Goal: Task Accomplishment & Management: Use online tool/utility

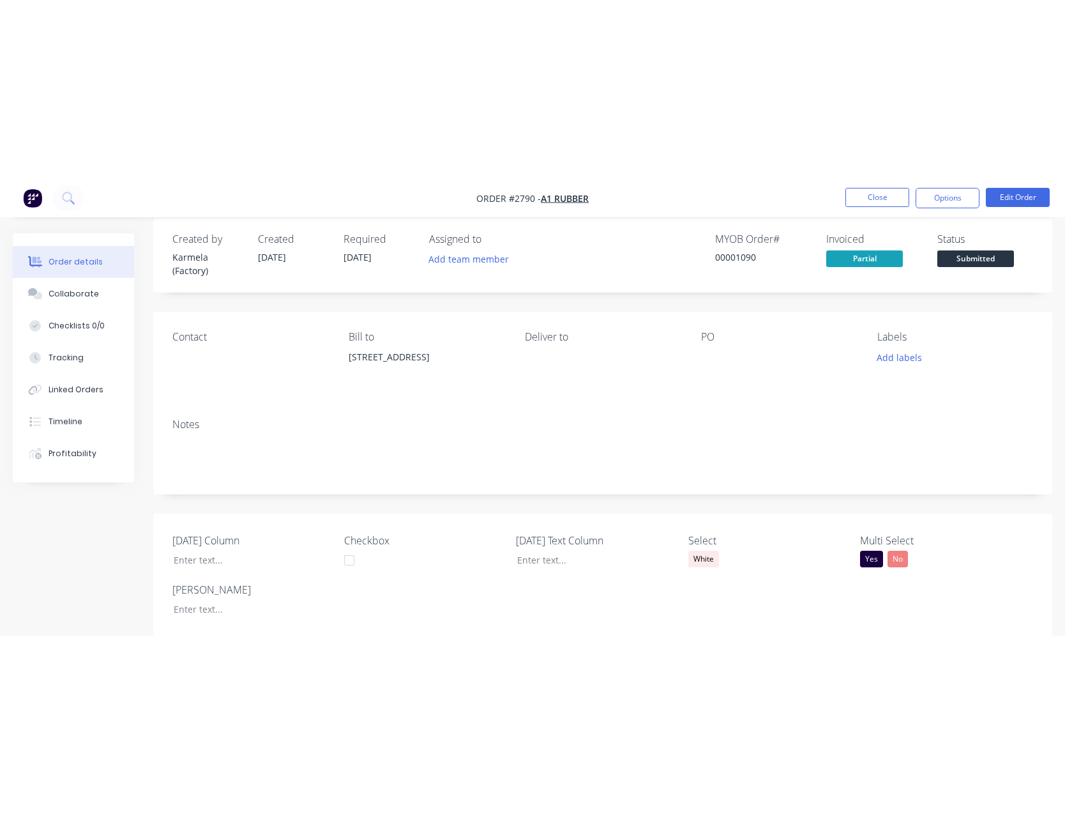
scroll to position [17, 0]
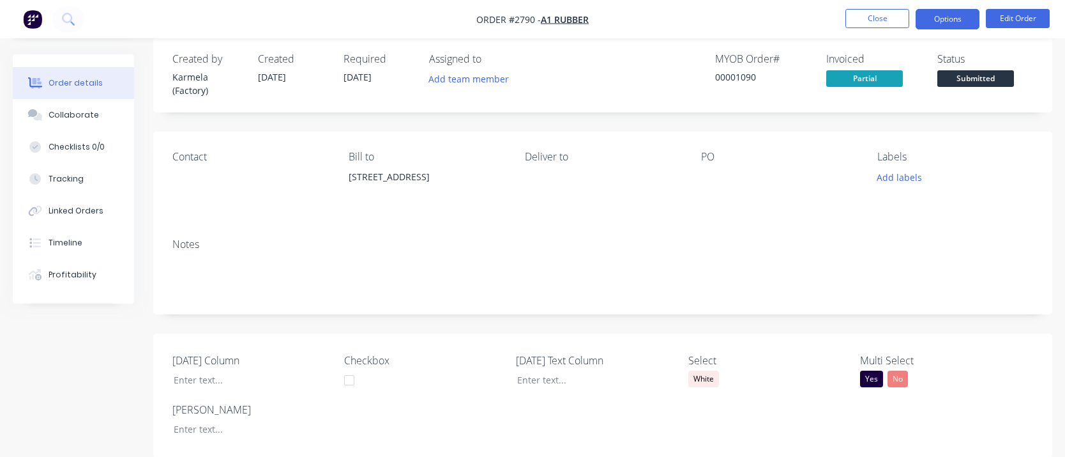
click at [960, 13] on button "Options" at bounding box center [948, 19] width 64 height 20
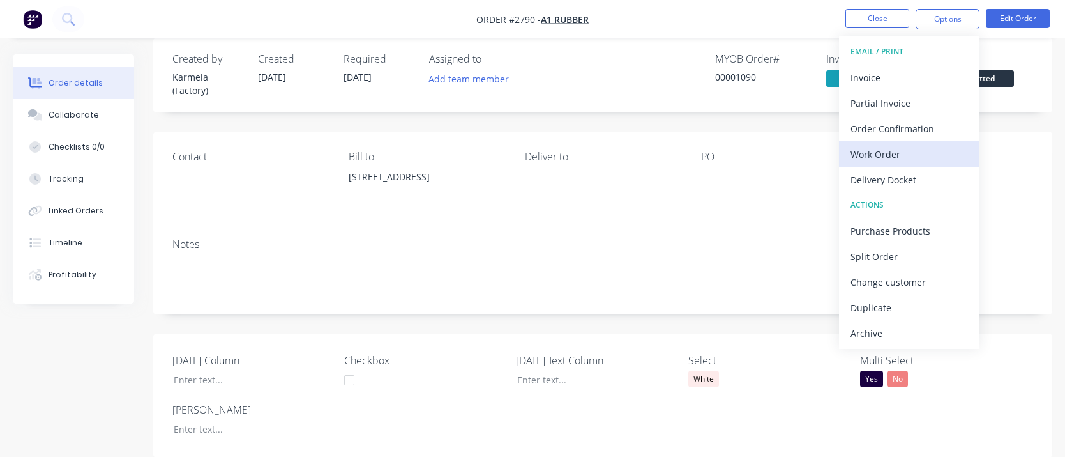
click at [888, 165] on button "Work Order" at bounding box center [909, 154] width 141 height 26
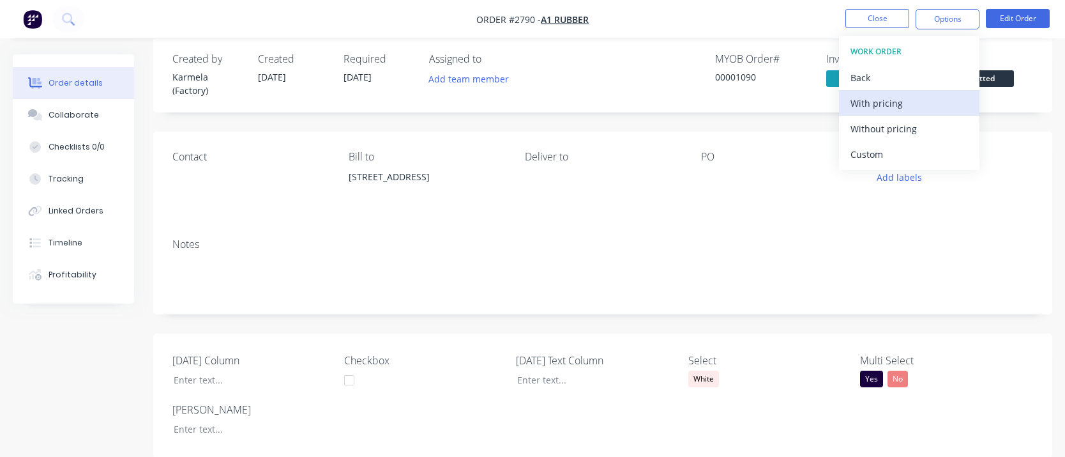
click at [888, 105] on div "With pricing" at bounding box center [910, 103] width 118 height 19
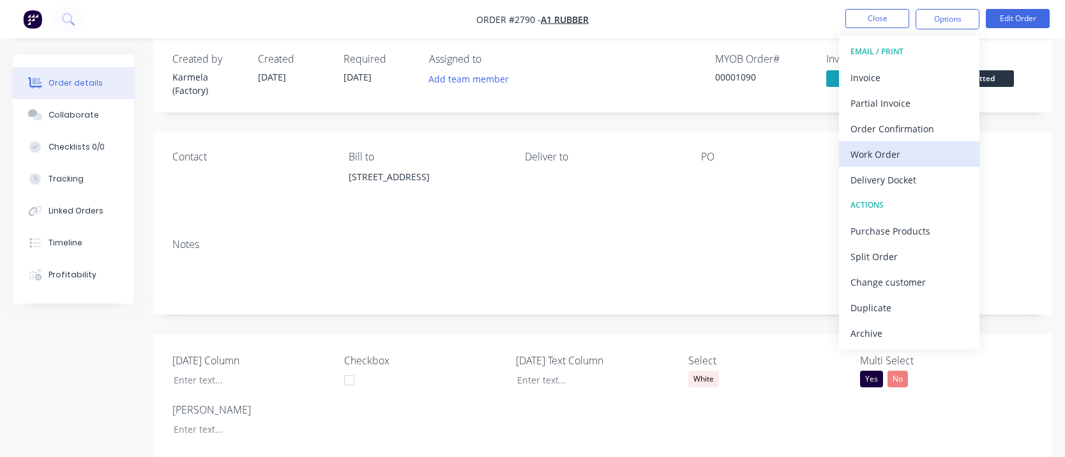
click at [924, 148] on div "Work Order" at bounding box center [910, 154] width 118 height 19
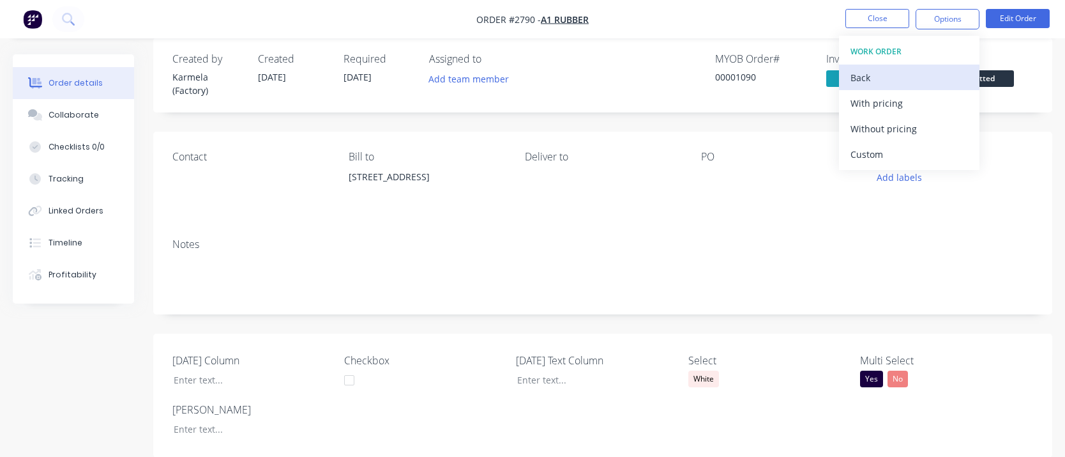
drag, startPoint x: 917, startPoint y: 152, endPoint x: 941, endPoint y: 88, distance: 69.2
click at [941, 88] on div "WORK ORDER Back With pricing Without pricing Custom" at bounding box center [909, 103] width 141 height 134
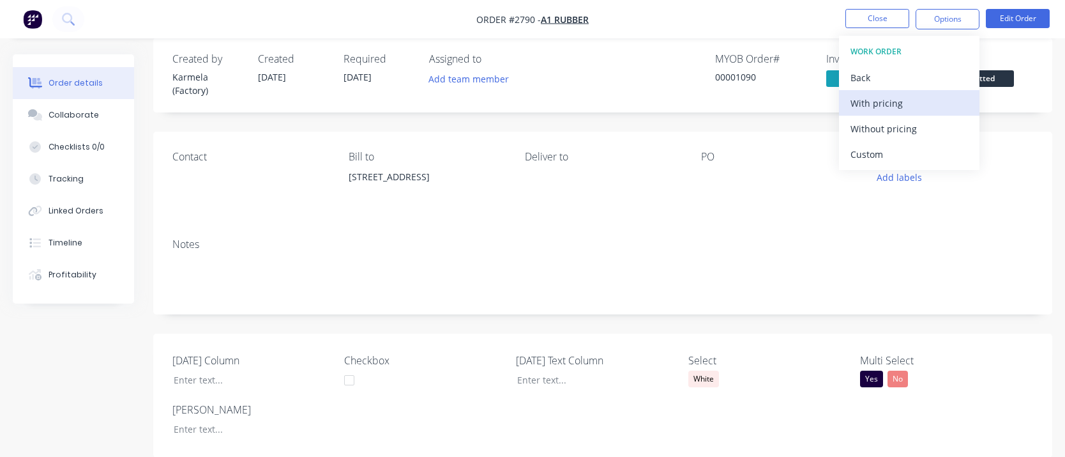
click at [930, 102] on div "With pricing" at bounding box center [910, 103] width 118 height 19
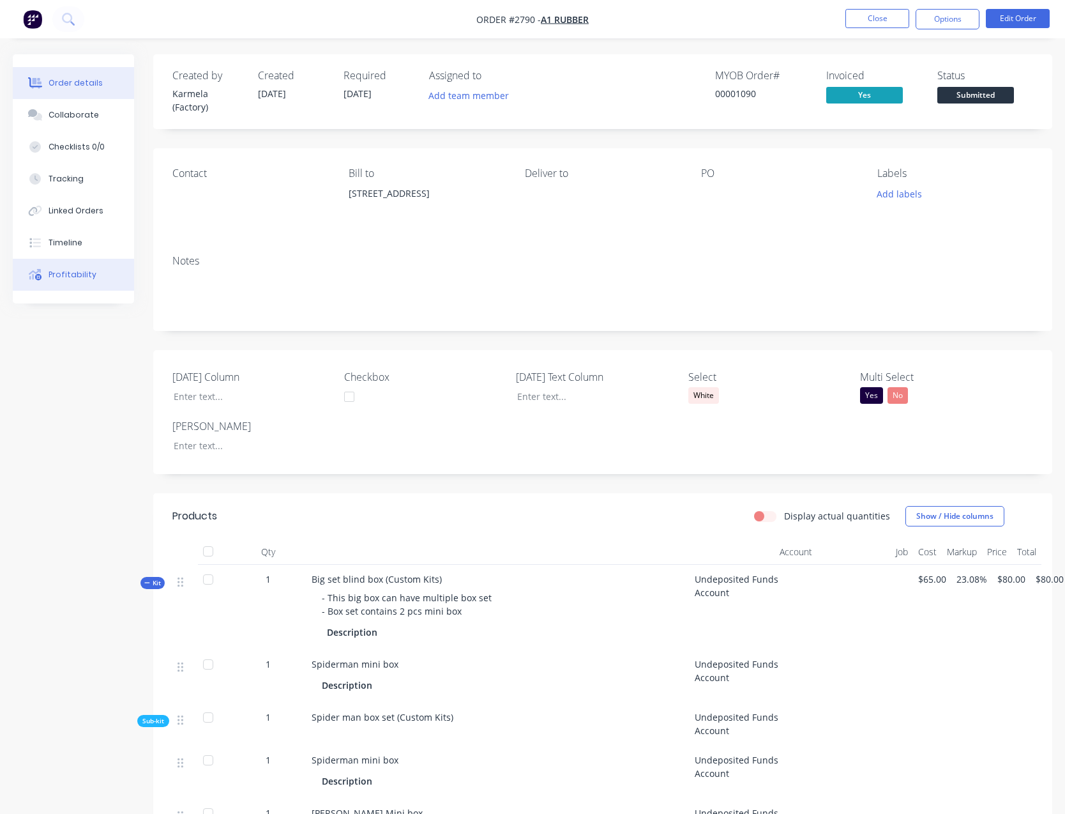
click at [59, 275] on div "Profitability" at bounding box center [73, 274] width 48 height 11
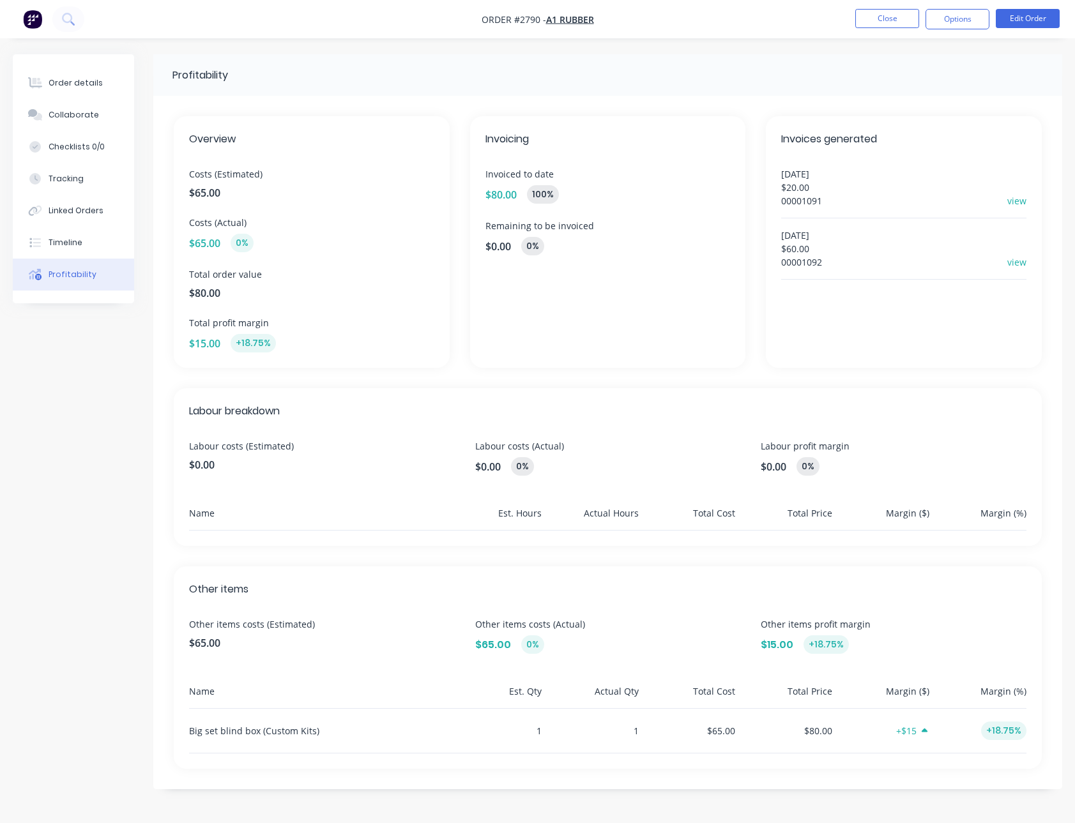
click at [814, 273] on div "26/08/2025 $60.00 00001092 view" at bounding box center [903, 248] width 245 height 61
click at [155, 147] on div "Overview Costs (Estimated) $65.00 Costs (Actual) $65.00 0% Total order value $8…" at bounding box center [607, 443] width 909 height 694
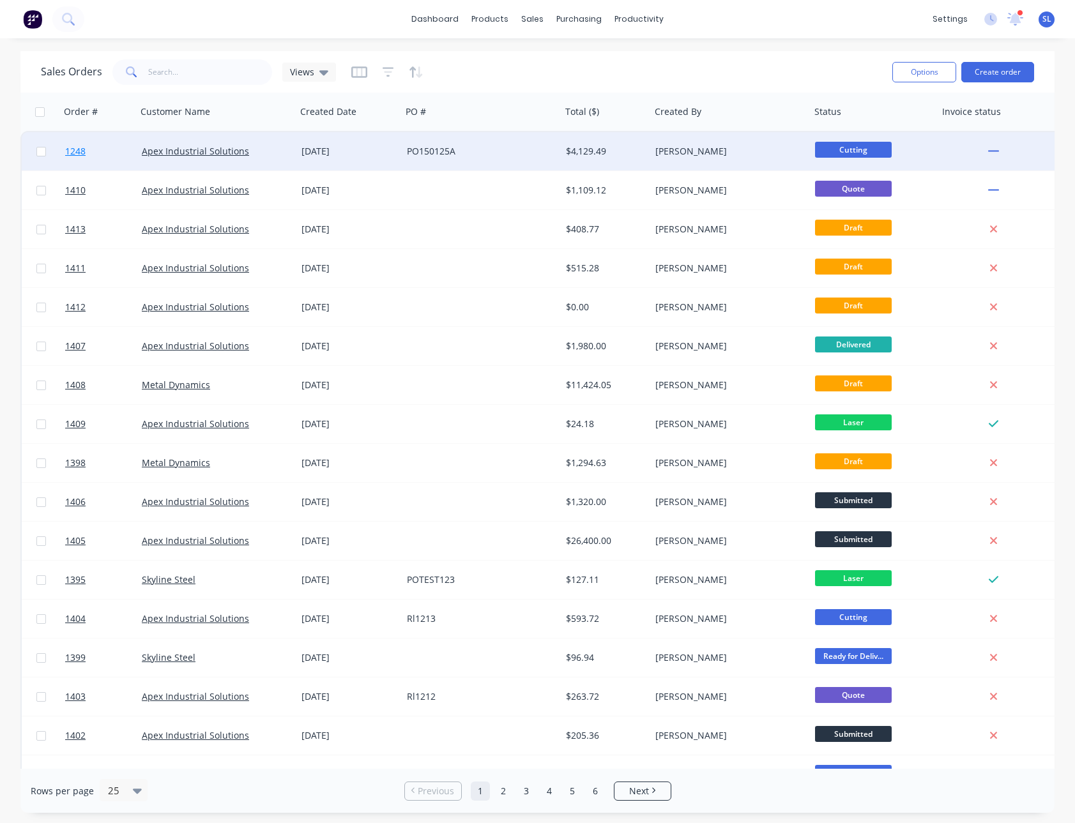
click at [80, 153] on span "1248" at bounding box center [75, 151] width 20 height 13
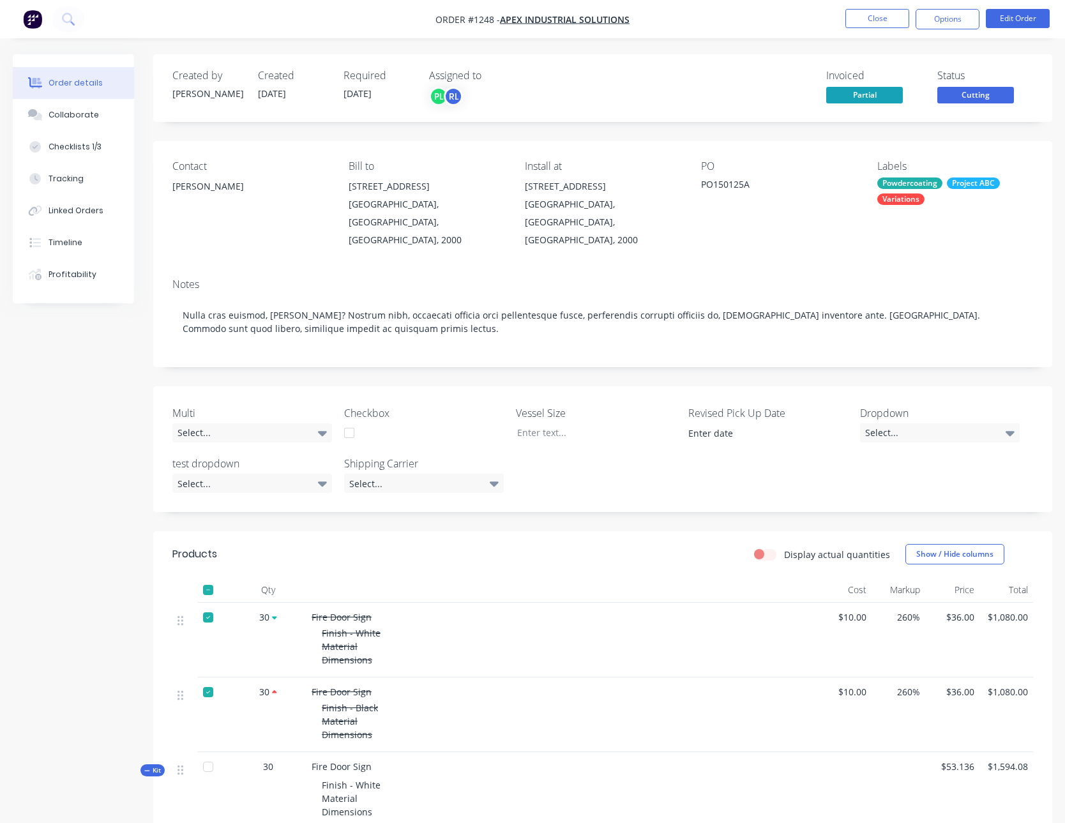
click at [884, 30] on nav "Order #1248 - Apex Industrial Solutions Close Options Edit Order" at bounding box center [532, 19] width 1065 height 38
click at [884, 22] on button "Close" at bounding box center [878, 18] width 64 height 19
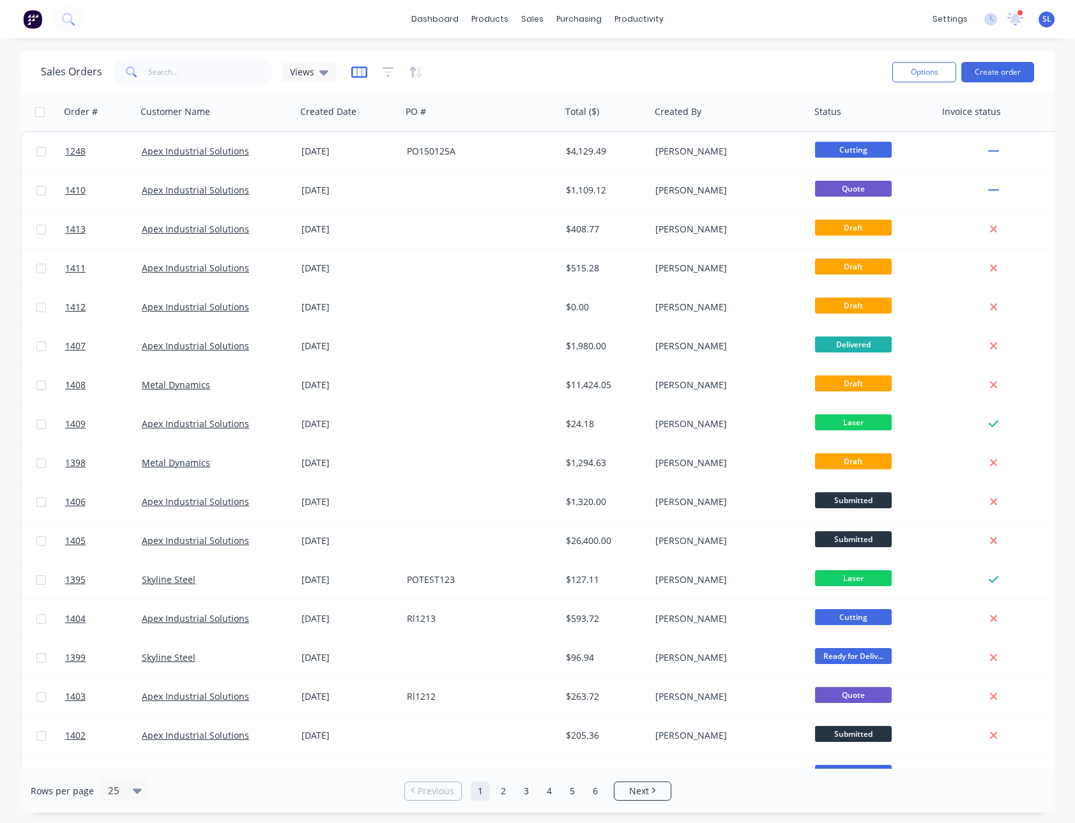
click at [364, 76] on icon "button" at bounding box center [359, 71] width 16 height 11
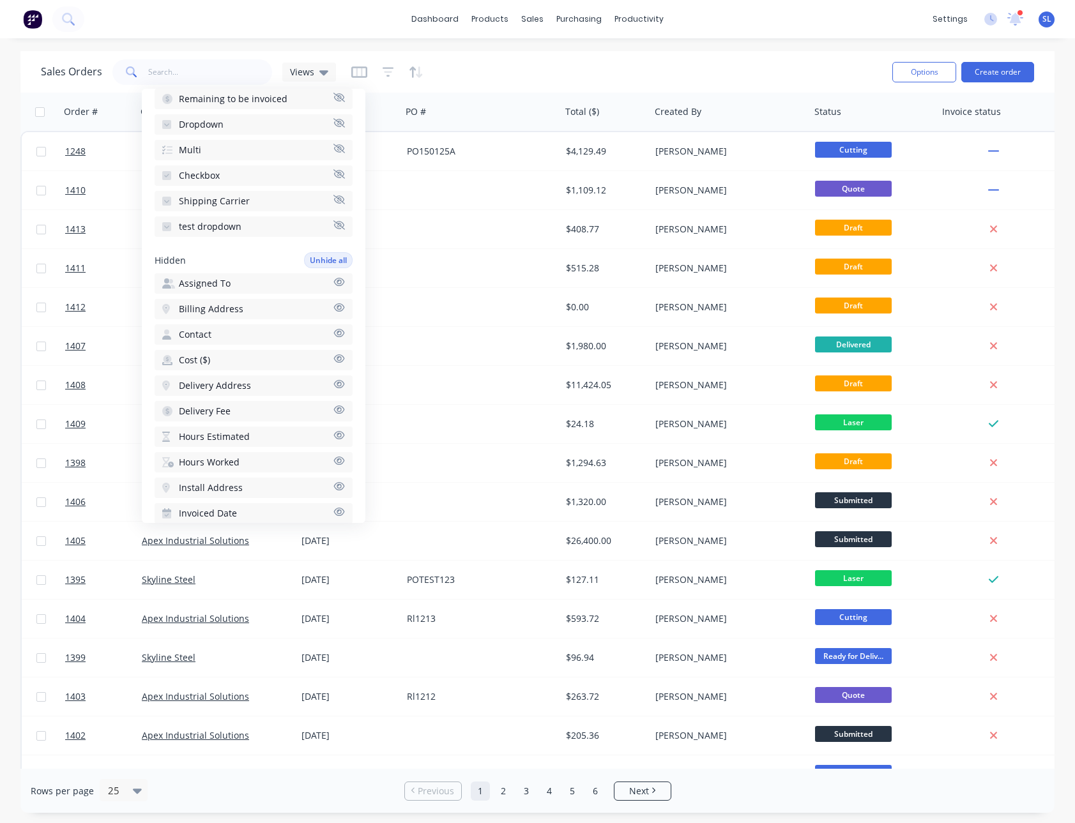
scroll to position [655, 0]
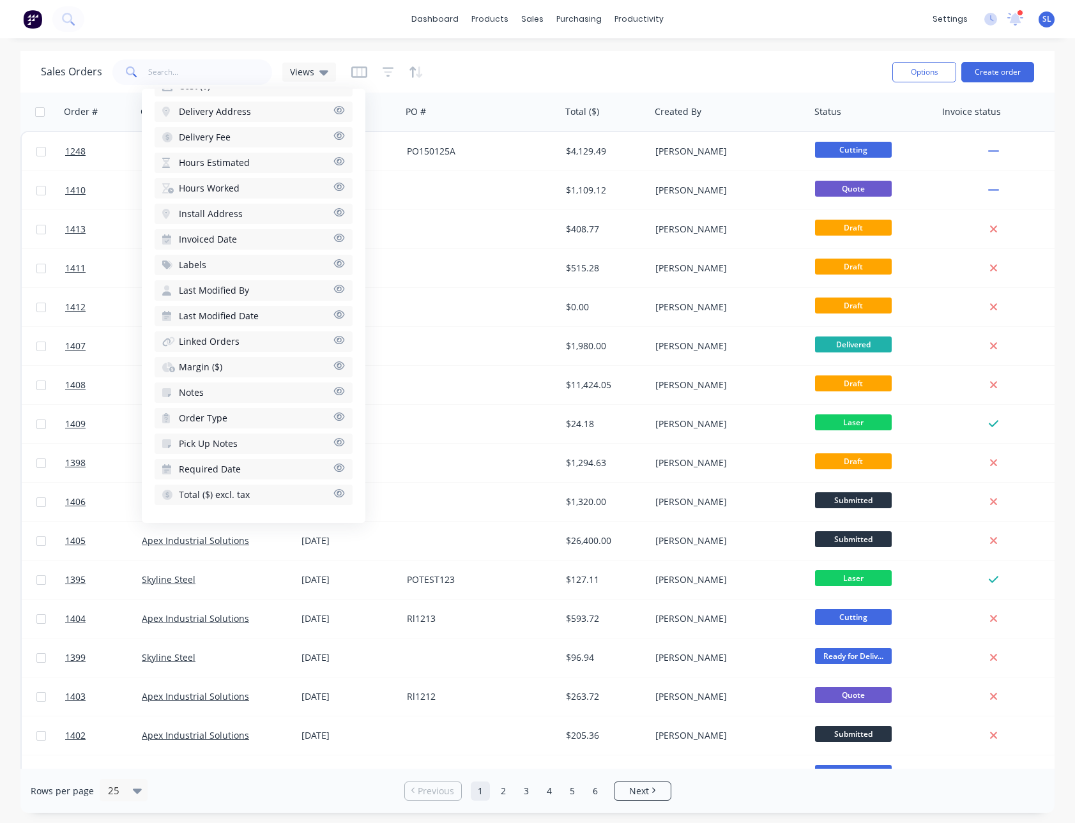
click at [246, 497] on span "Total ($) excl. tax" at bounding box center [214, 495] width 71 height 13
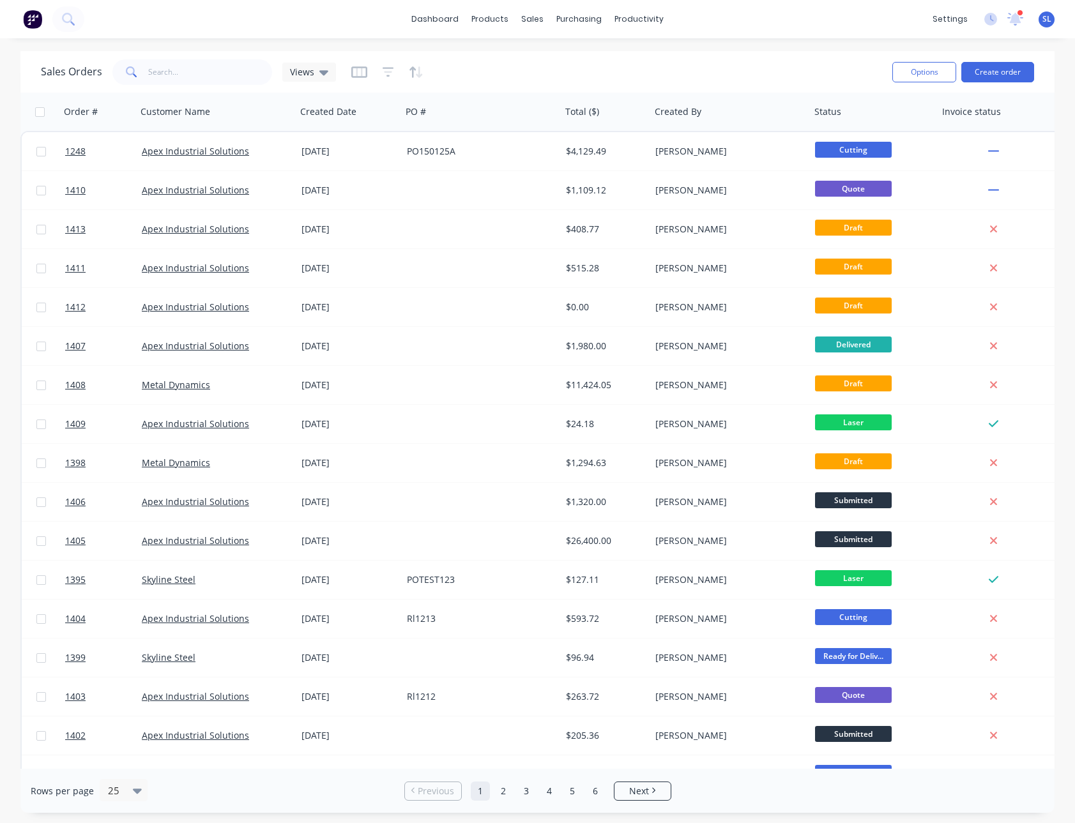
click at [586, 78] on div "Sales Orders Views" at bounding box center [461, 71] width 841 height 31
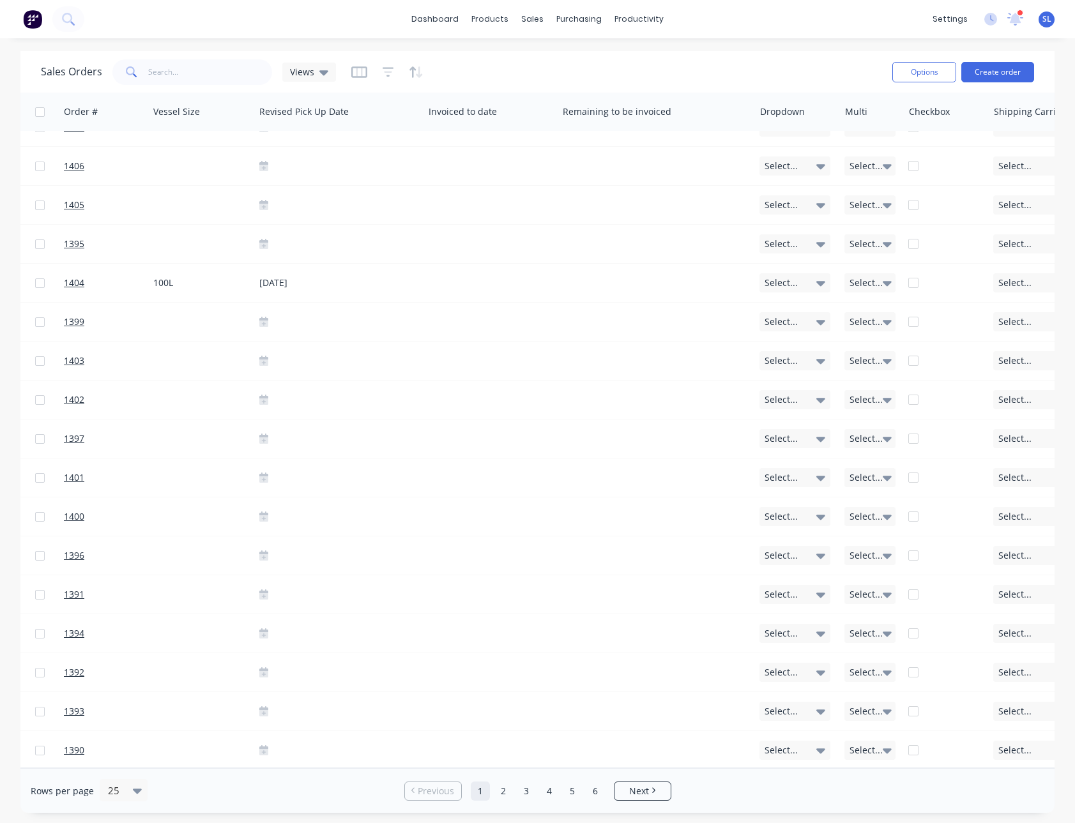
scroll to position [0, 1057]
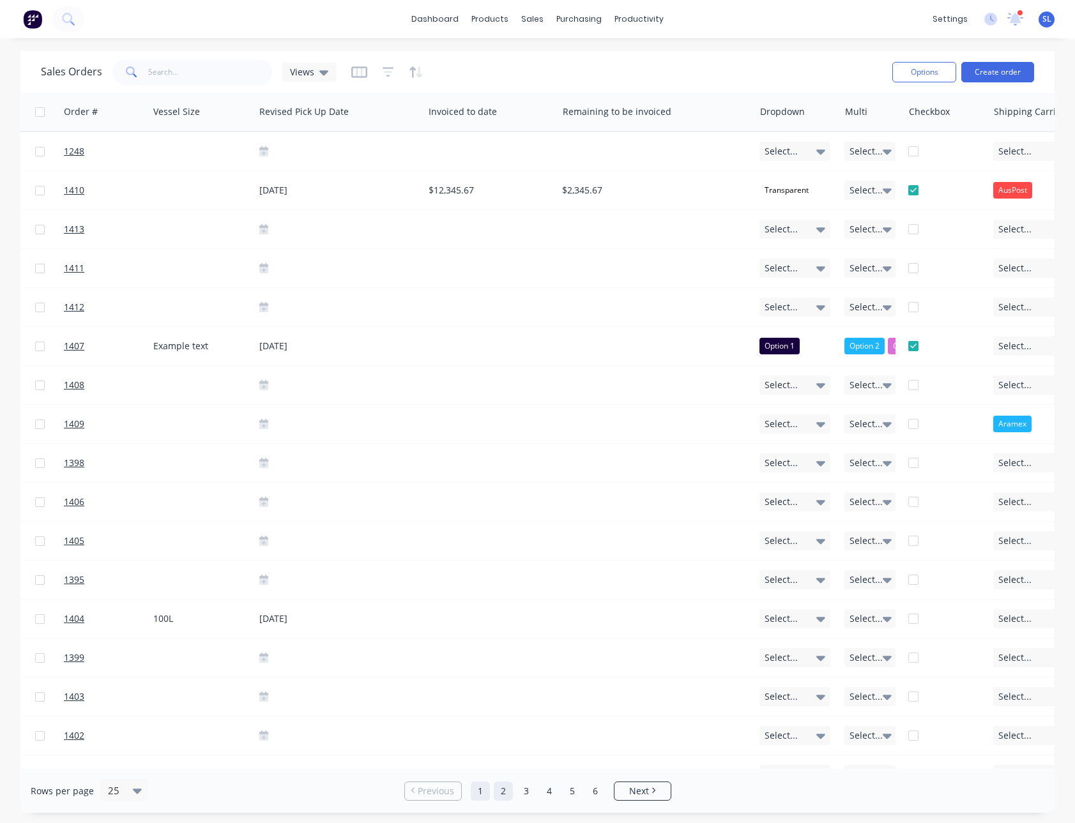
click at [507, 785] on link "2" at bounding box center [503, 791] width 19 height 19
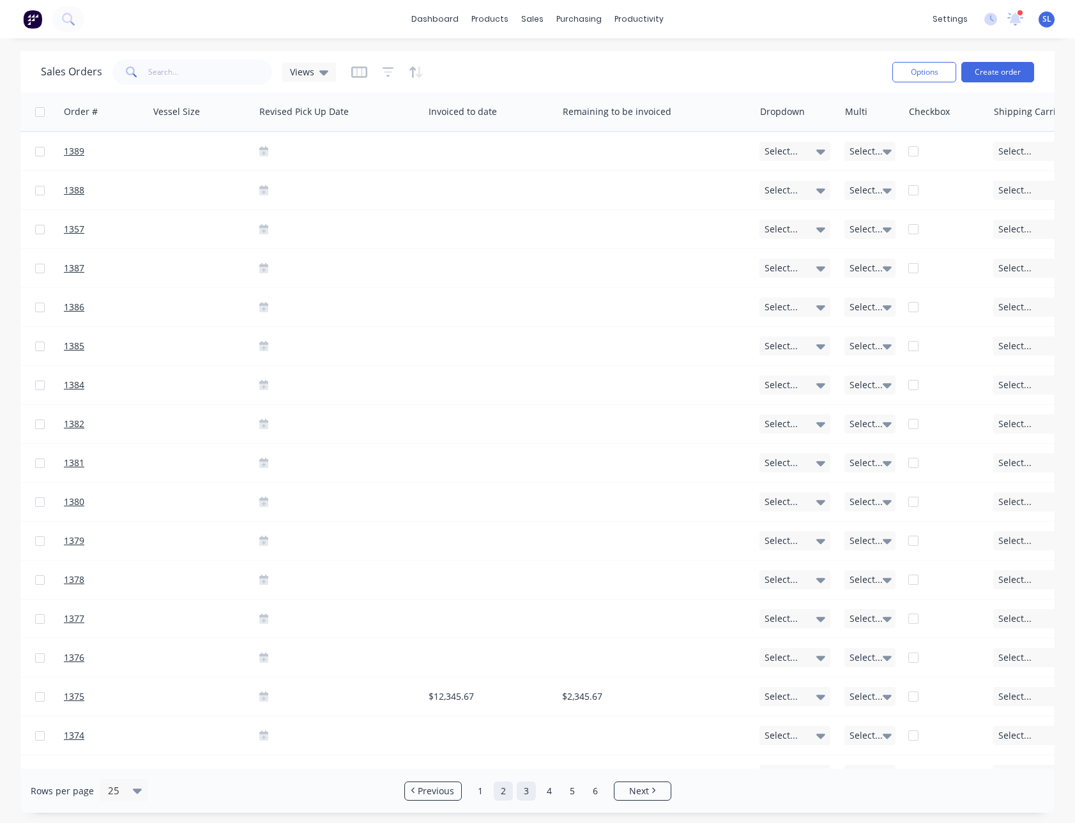
click at [527, 793] on link "3" at bounding box center [526, 791] width 19 height 19
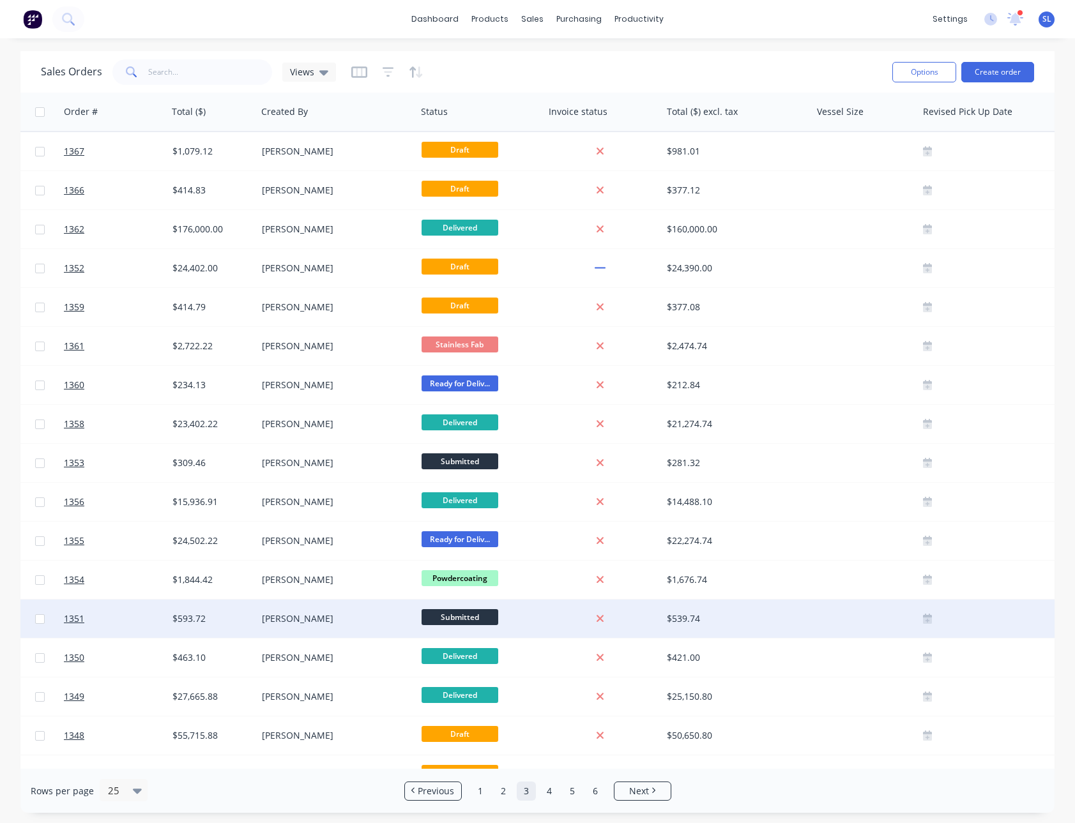
scroll to position [0, 393]
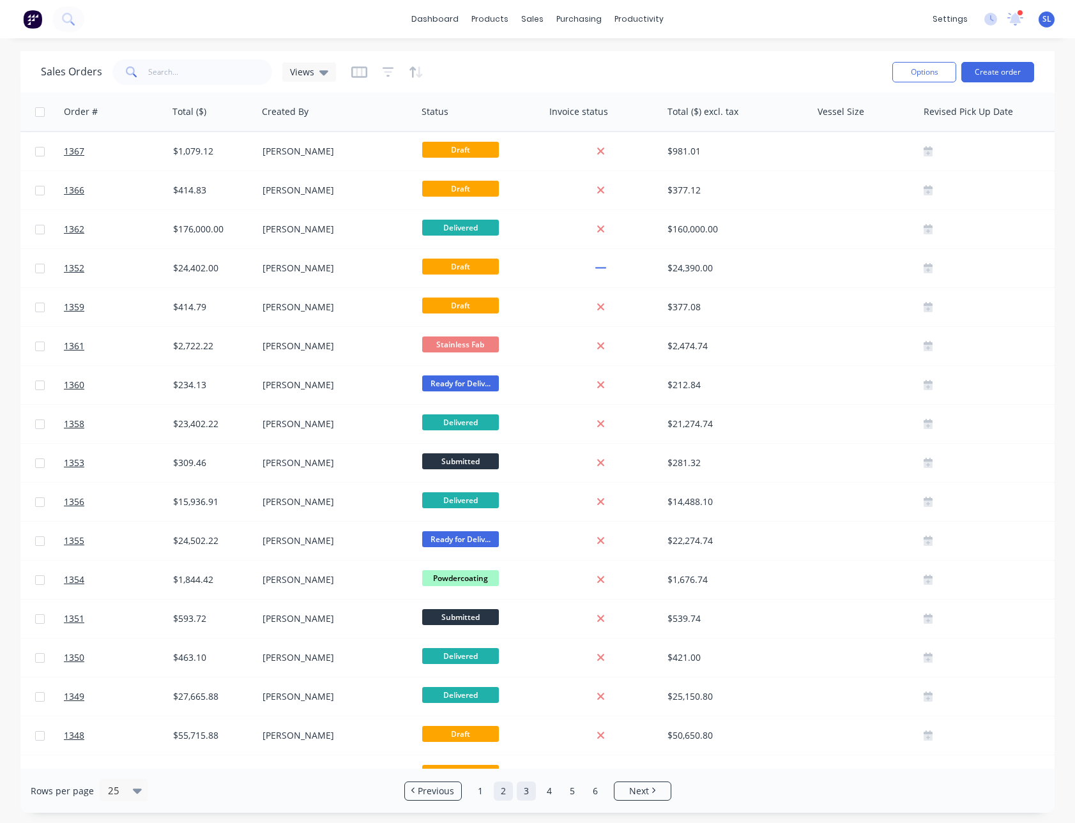
click at [502, 796] on link "2" at bounding box center [503, 791] width 19 height 19
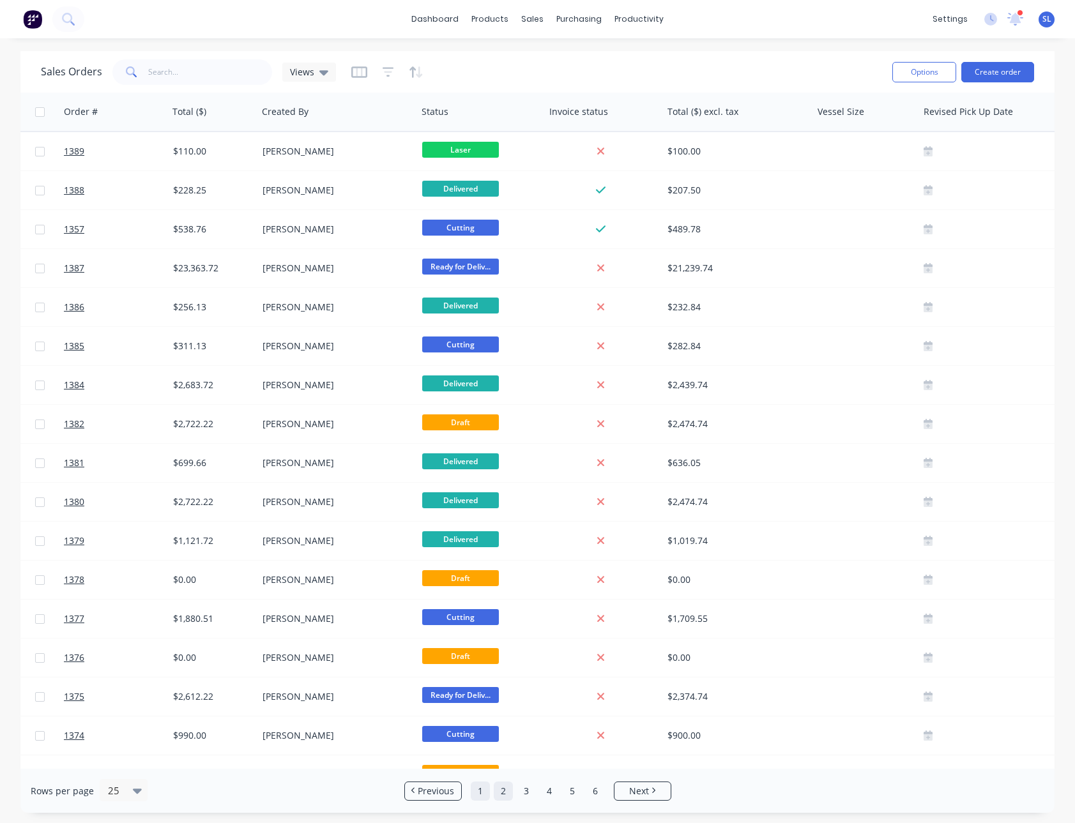
click at [486, 795] on link "1" at bounding box center [480, 791] width 19 height 19
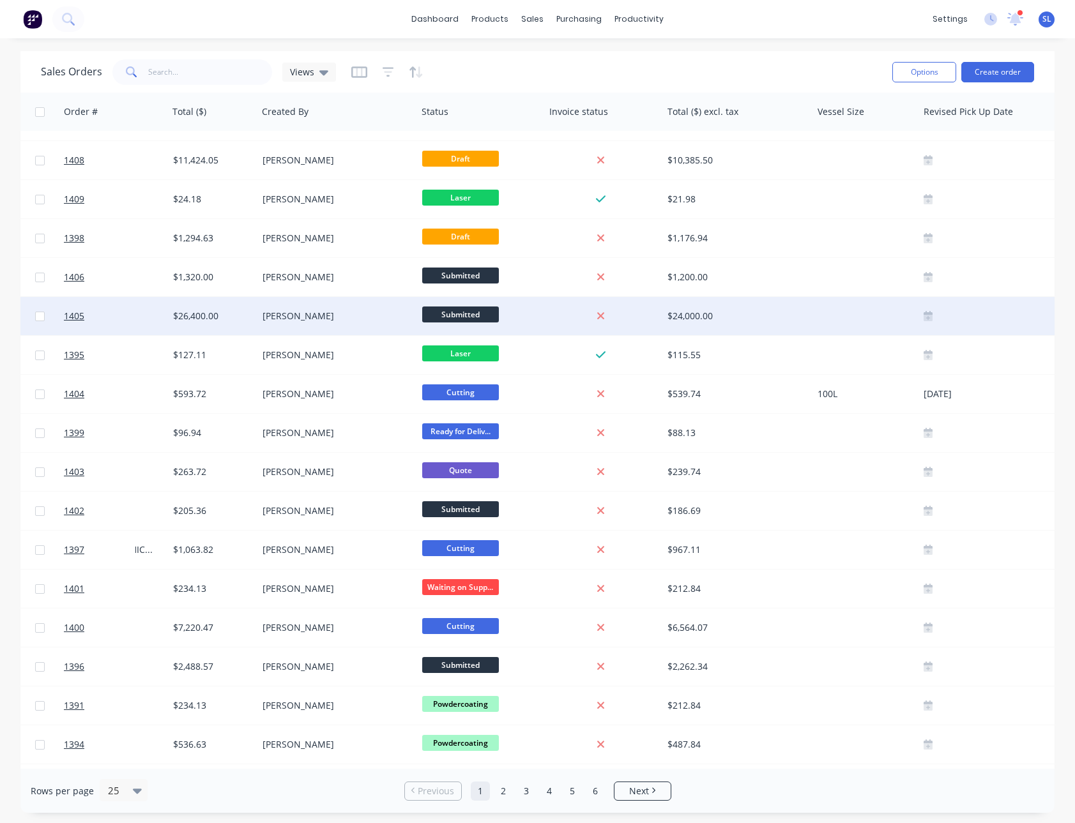
scroll to position [342, 393]
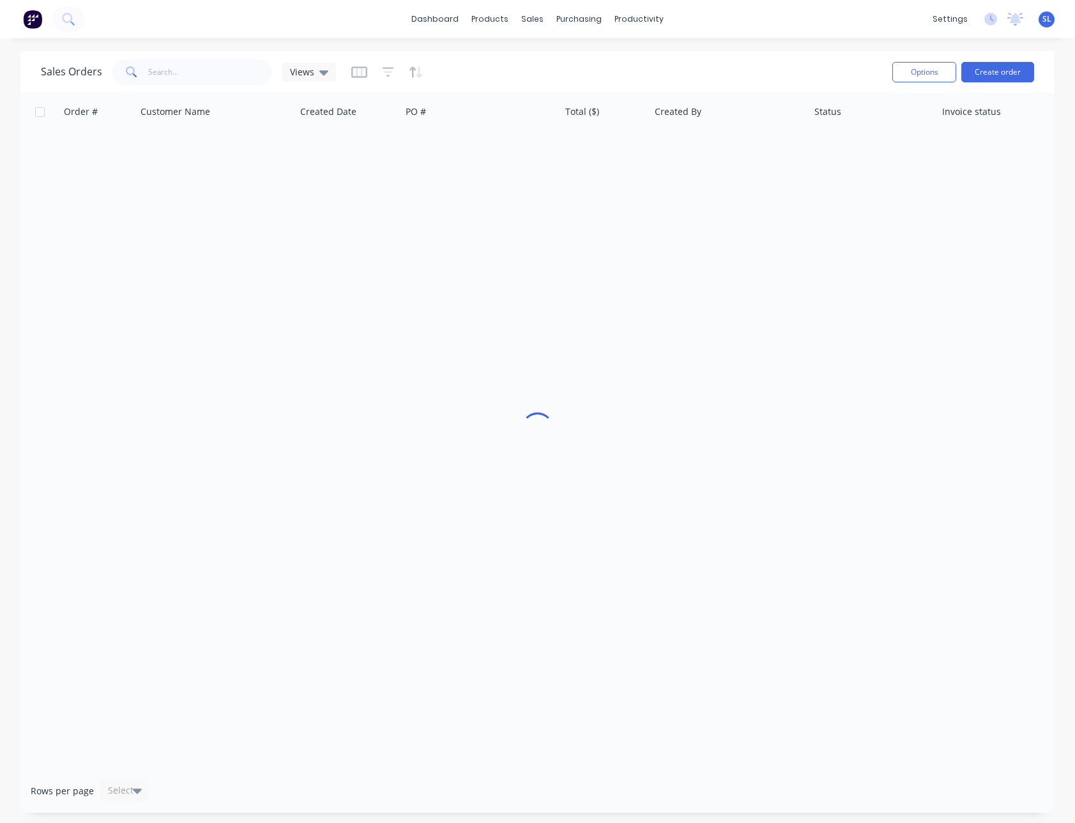
click at [732, 54] on div "Sales Orders Views Options Create order" at bounding box center [537, 72] width 1034 height 42
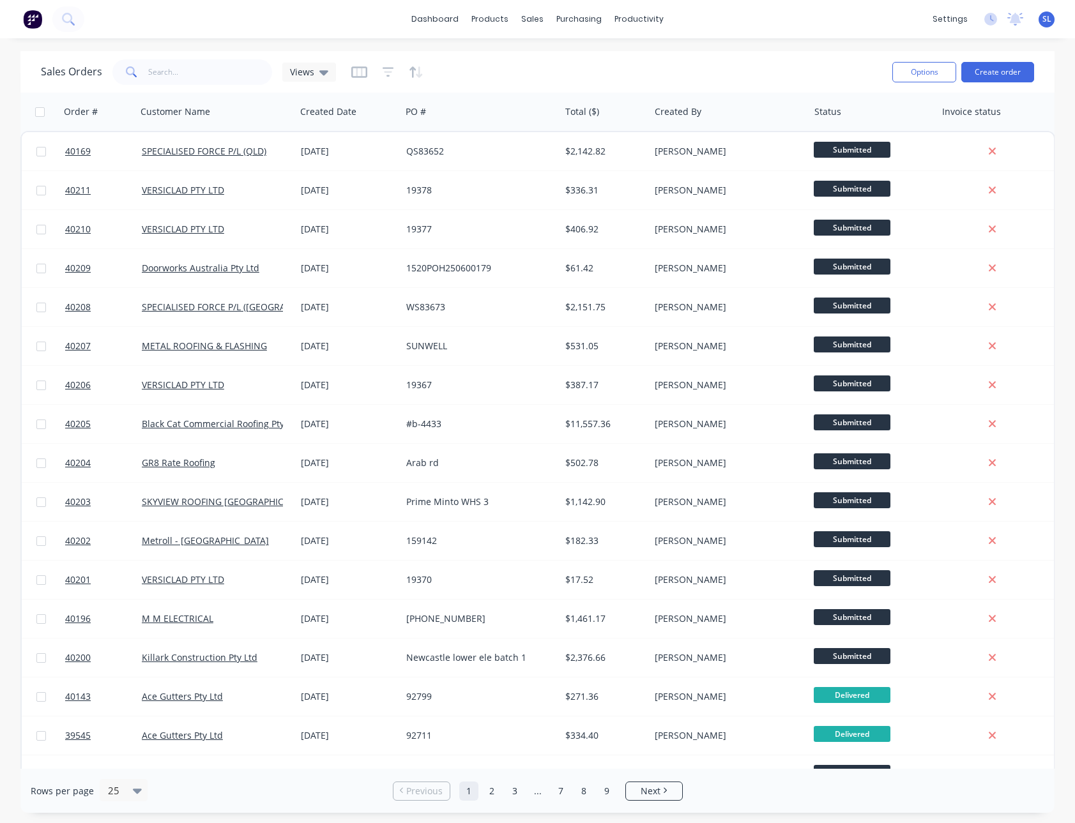
click at [701, 52] on div "Sales Orders Views Options Create order" at bounding box center [537, 72] width 1034 height 42
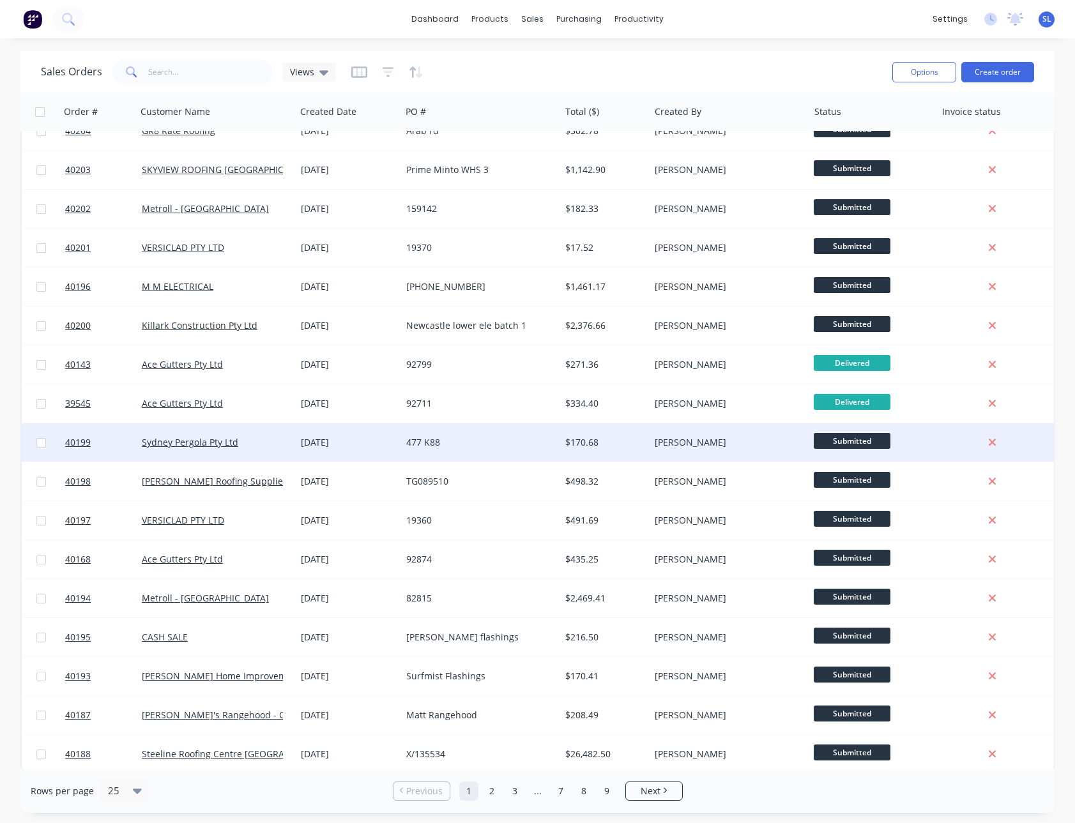
scroll to position [342, 0]
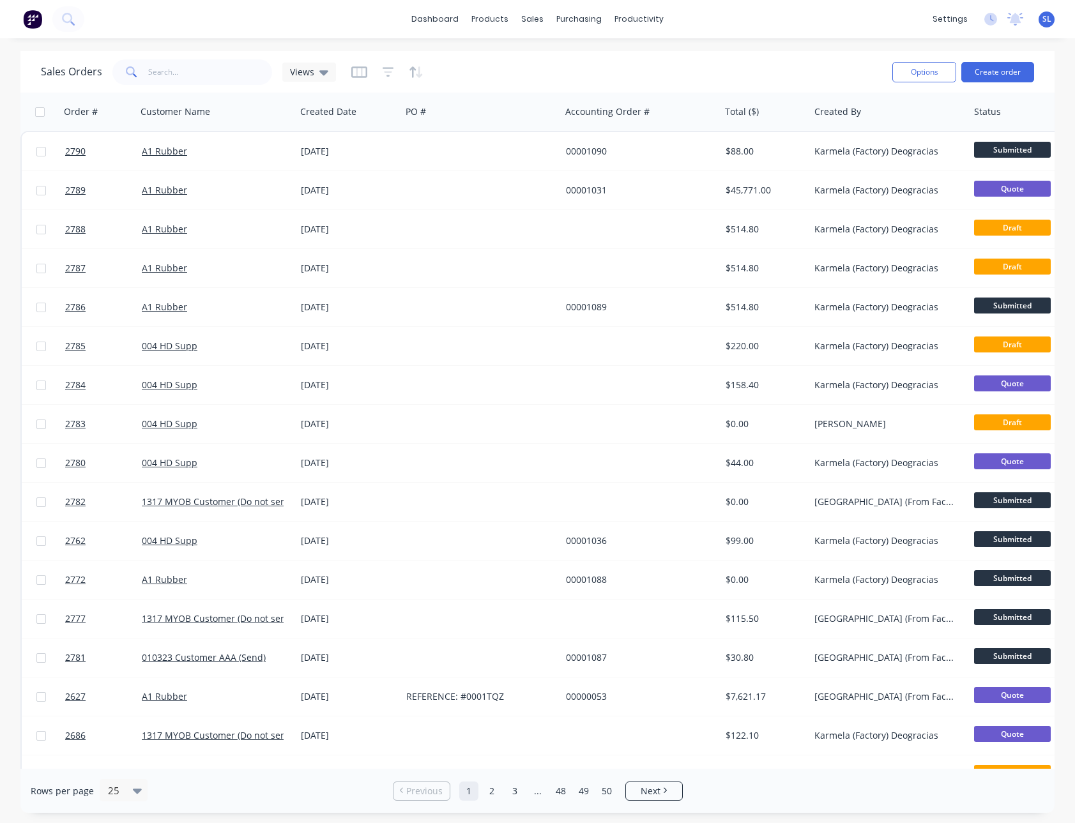
click at [534, 65] on div "Sales Orders Views" at bounding box center [461, 71] width 841 height 31
click at [351, 66] on icon "button" at bounding box center [359, 71] width 16 height 11
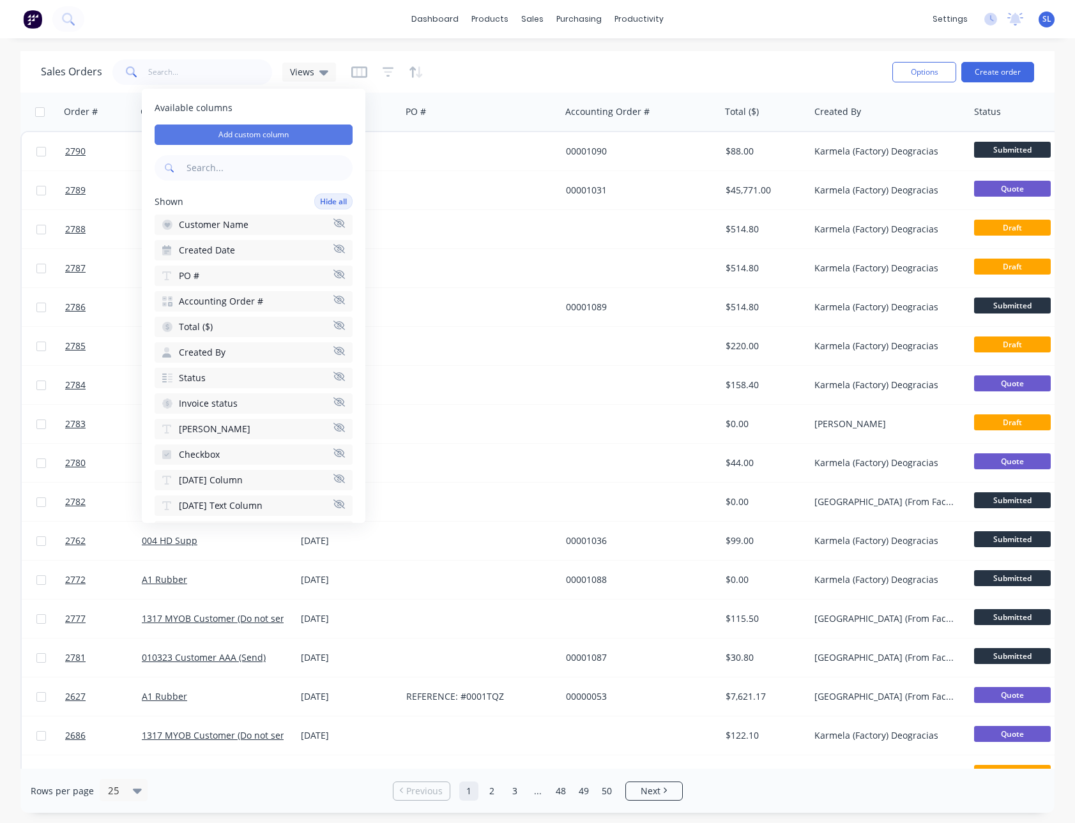
click at [304, 137] on button "Add custom column" at bounding box center [254, 135] width 198 height 20
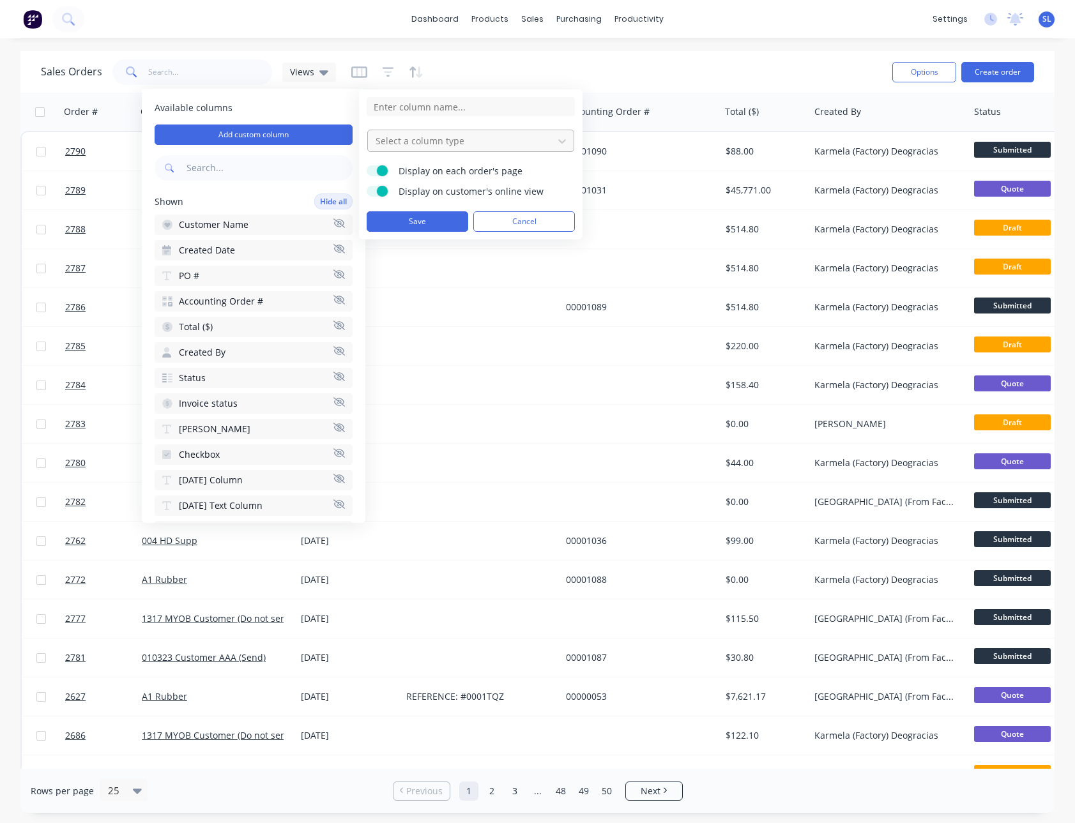
click at [439, 148] on div at bounding box center [460, 141] width 172 height 16
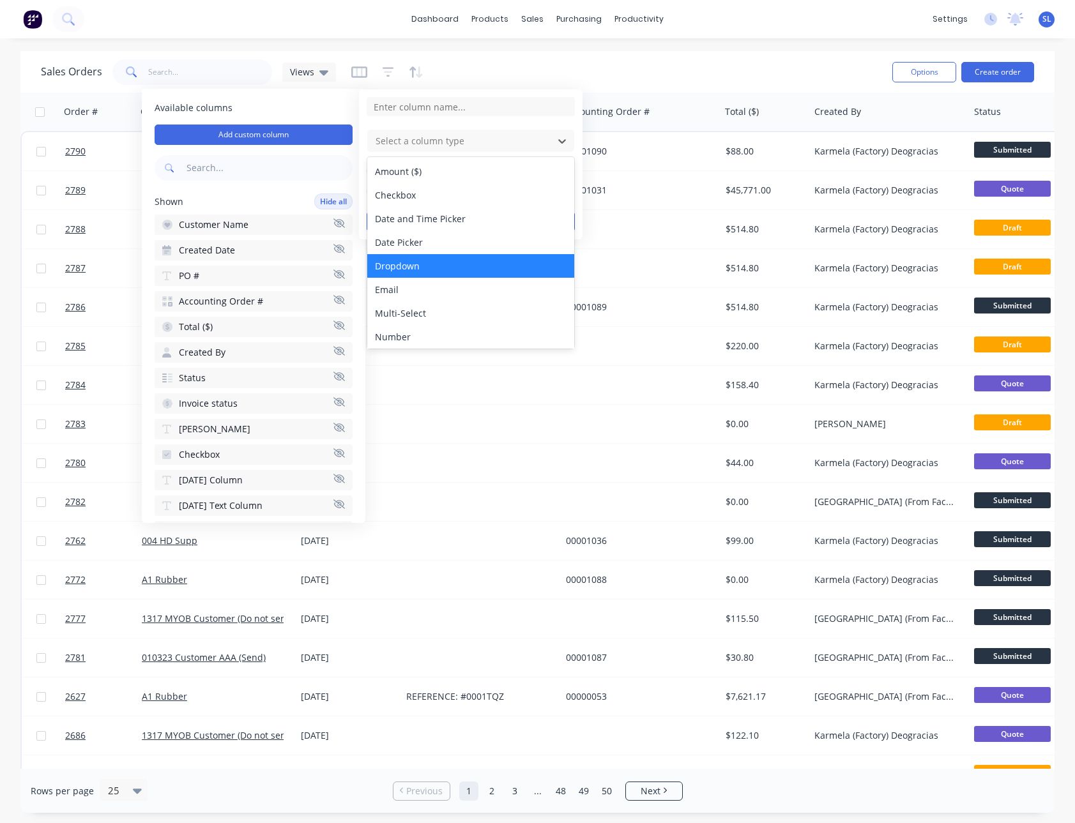
click at [411, 270] on div "Dropdown" at bounding box center [470, 266] width 207 height 24
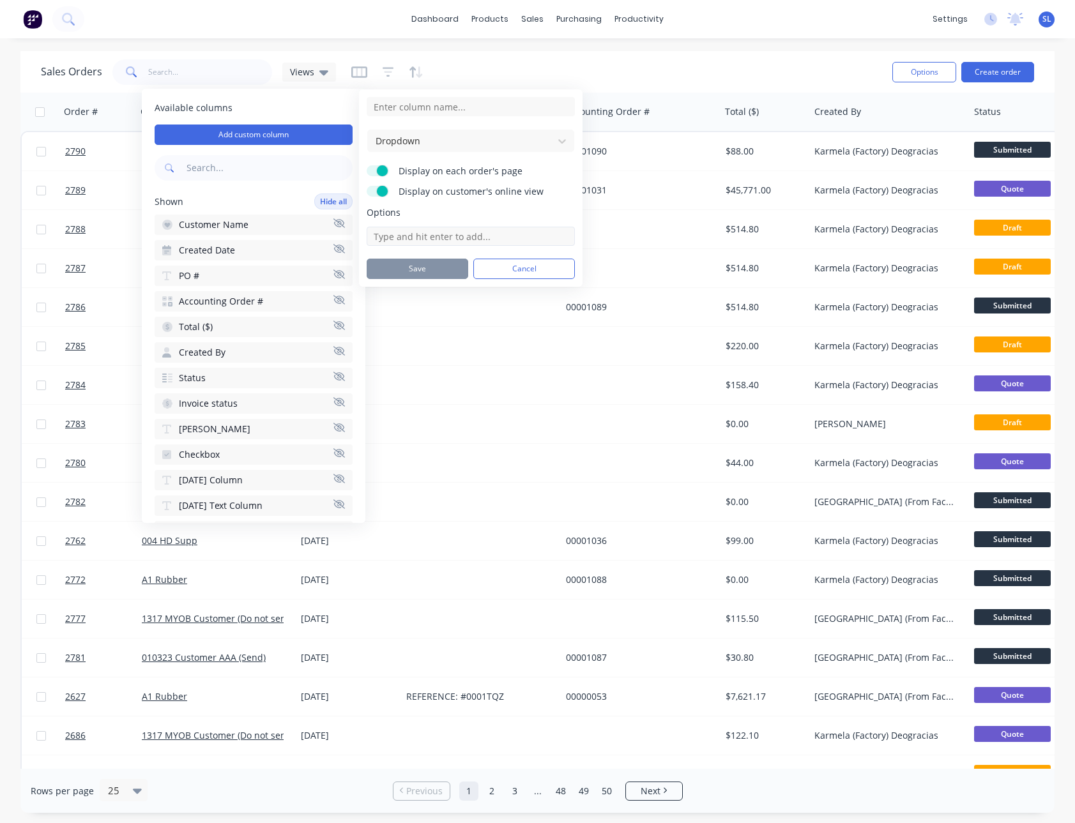
click at [452, 238] on input at bounding box center [471, 236] width 208 height 19
type input "Test 1"
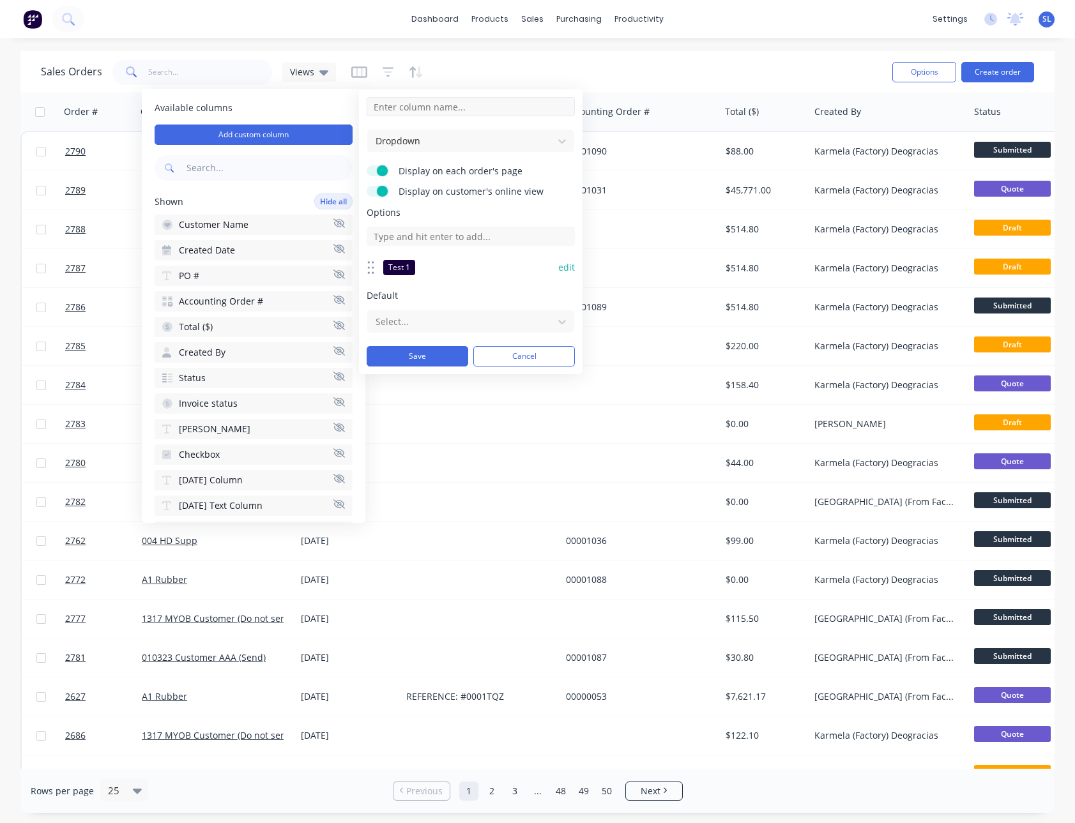
click at [475, 100] on input at bounding box center [471, 106] width 208 height 19
type input "[DATE] (Select)"
click at [565, 268] on button "edit" at bounding box center [566, 267] width 17 height 13
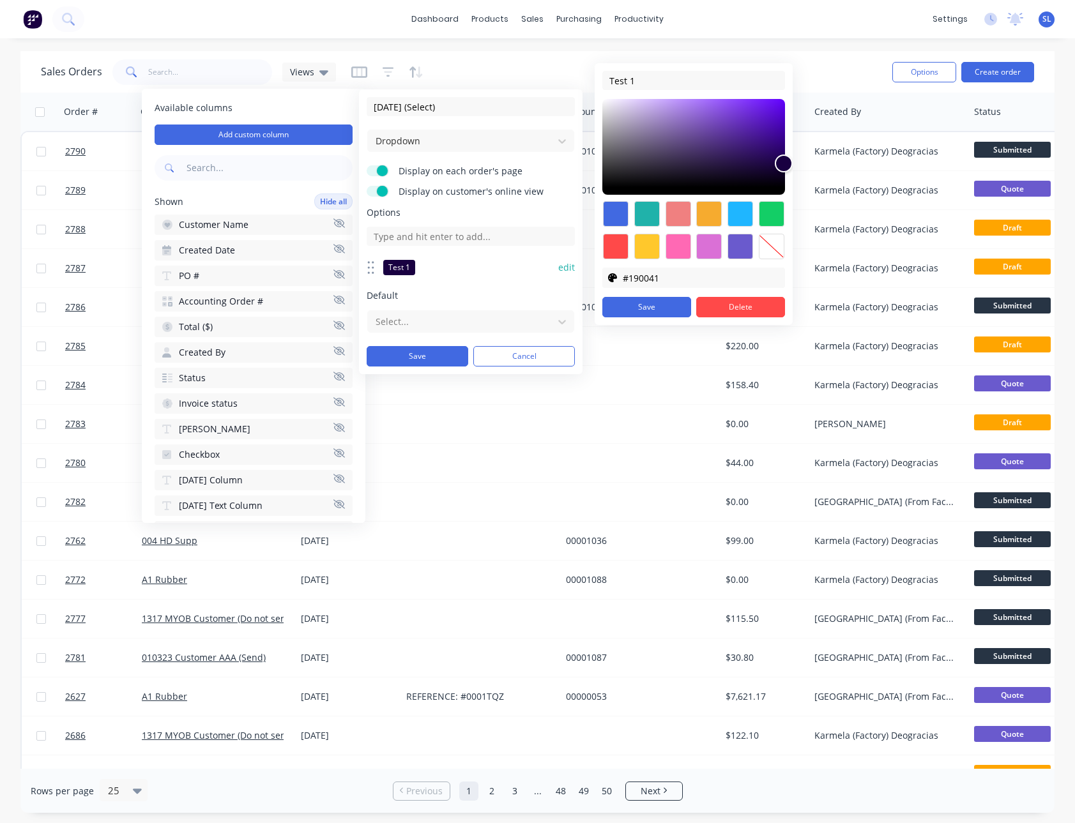
click at [774, 251] on div at bounding box center [772, 247] width 26 height 26
type input "transparent"
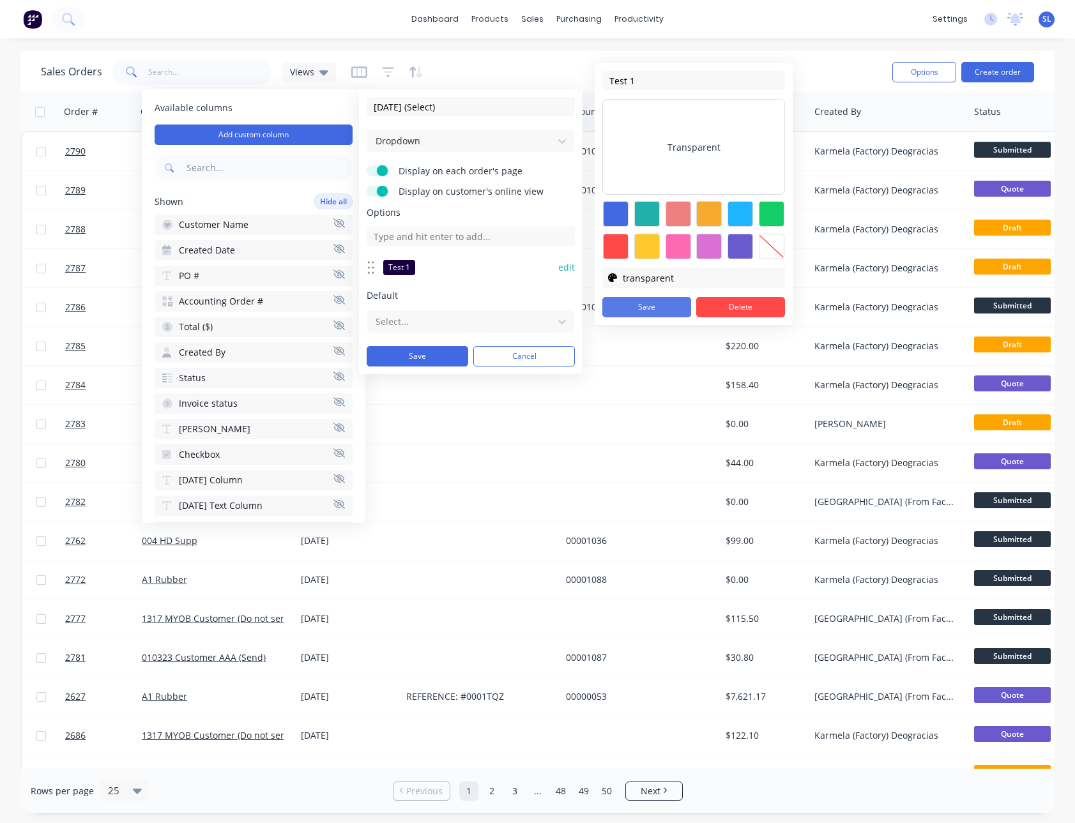
click at [643, 307] on button "Save" at bounding box center [646, 307] width 89 height 20
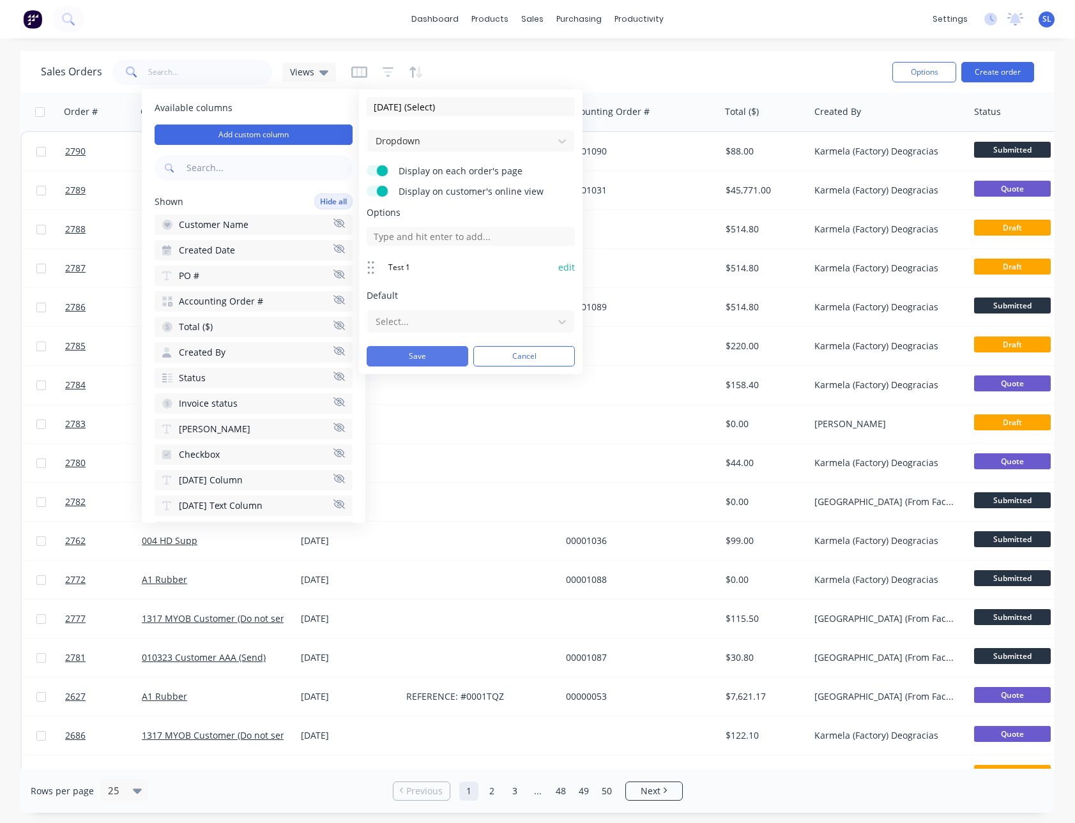
click at [423, 361] on button "Save" at bounding box center [418, 356] width 102 height 20
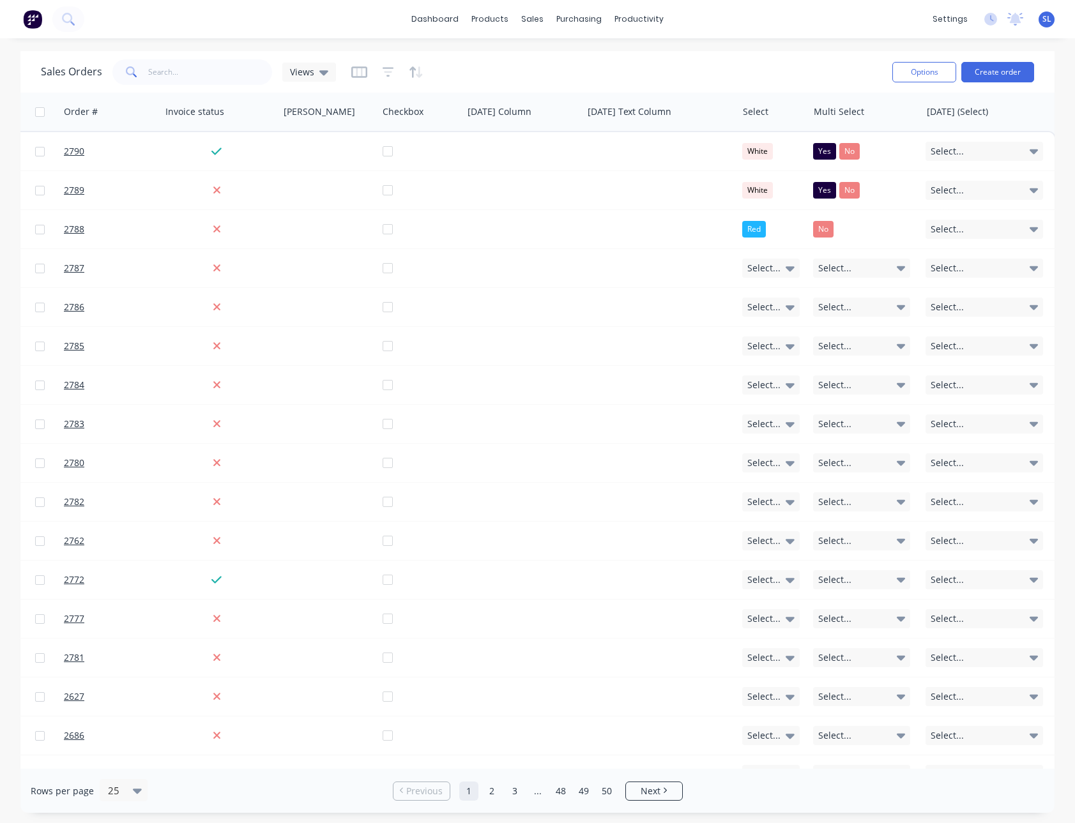
scroll to position [0, 947]
